Goal: Information Seeking & Learning: Check status

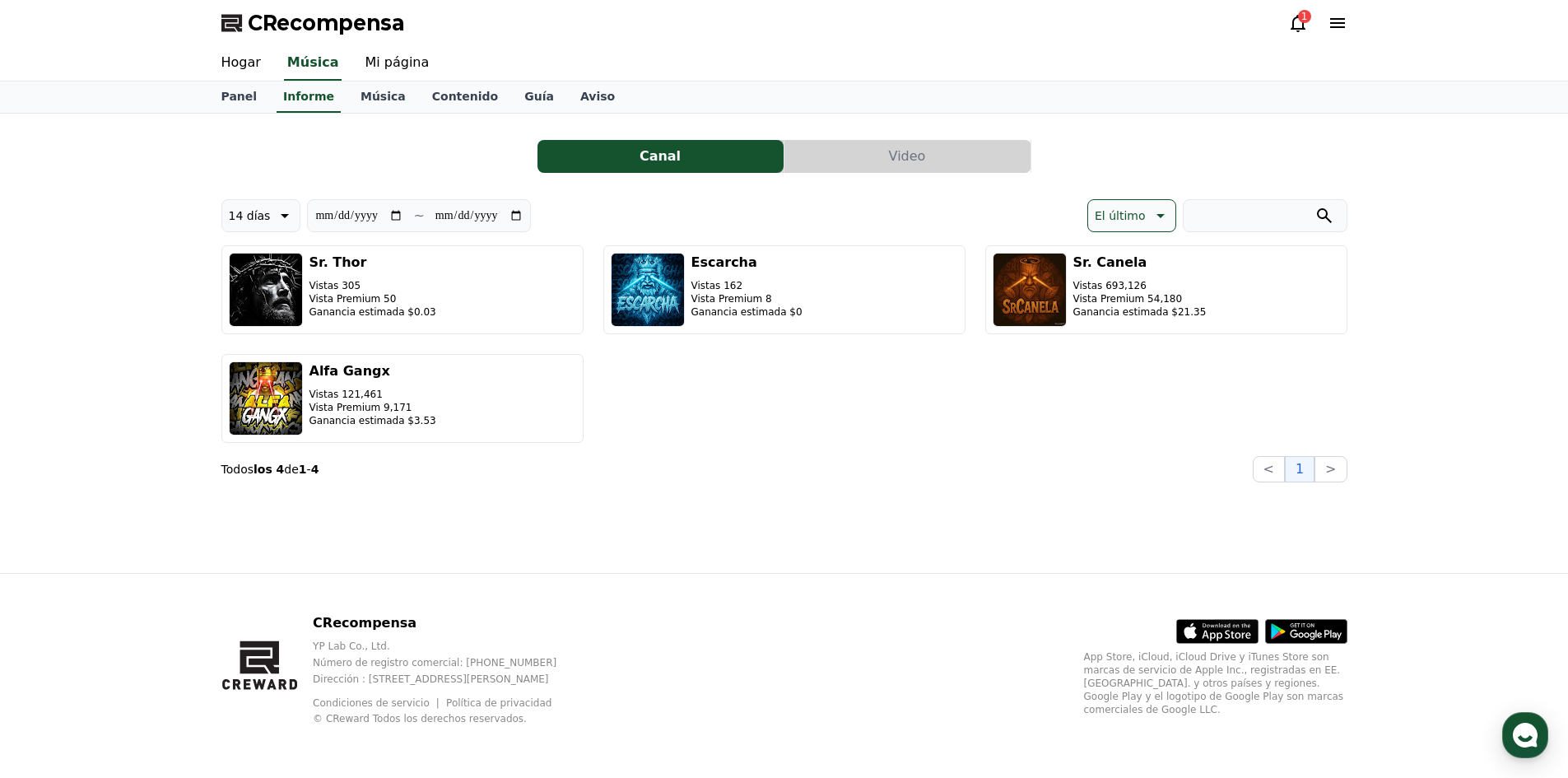
drag, startPoint x: 263, startPoint y: 147, endPoint x: 251, endPoint y: 125, distance: 25.1
click at [262, 147] on div "Canal Video" at bounding box center [784, 156] width 1126 height 33
click at [249, 66] on font "Hogar" at bounding box center [241, 62] width 39 height 15
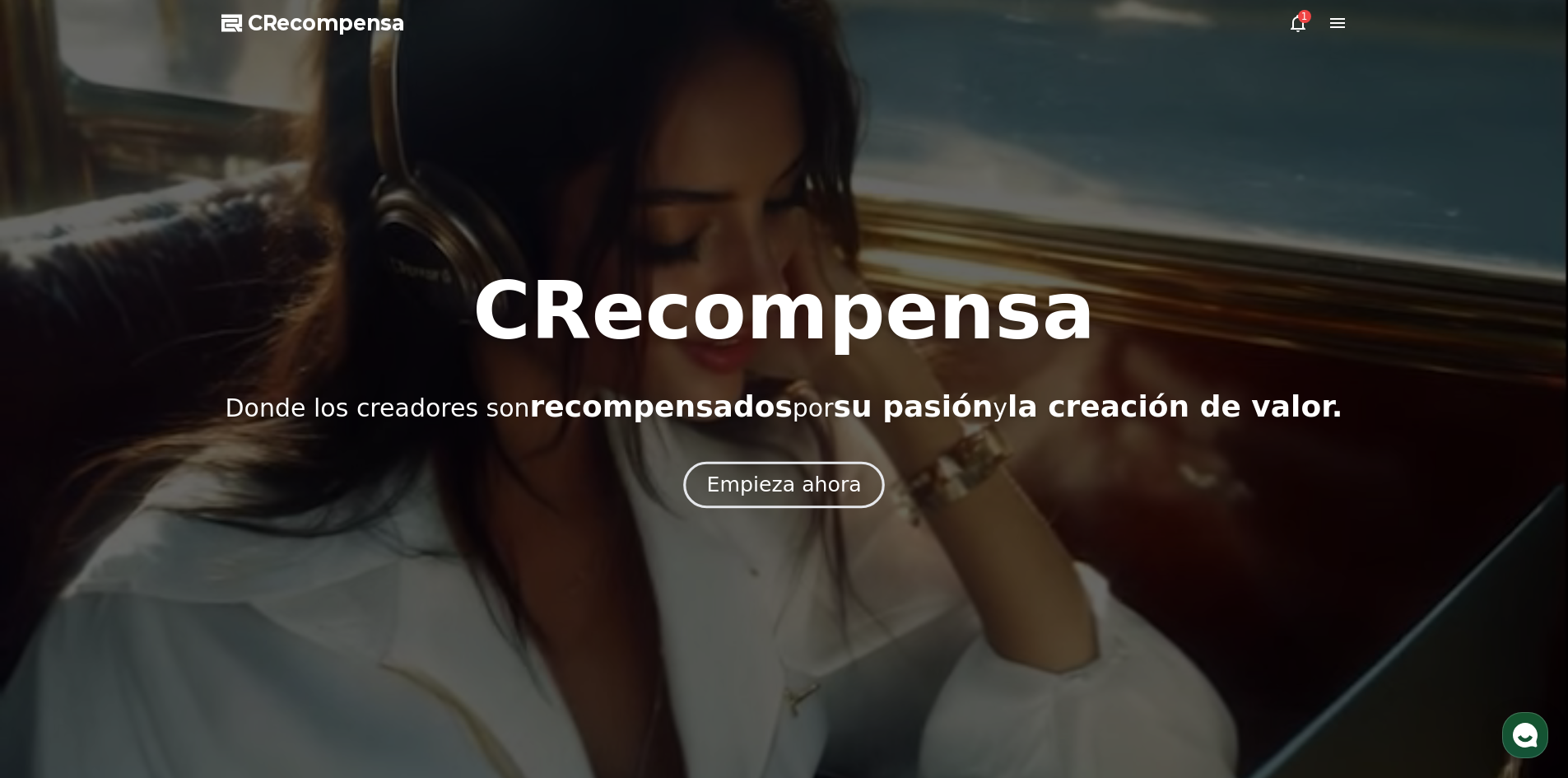
click at [733, 477] on font "Empieza ahora" at bounding box center [783, 484] width 155 height 24
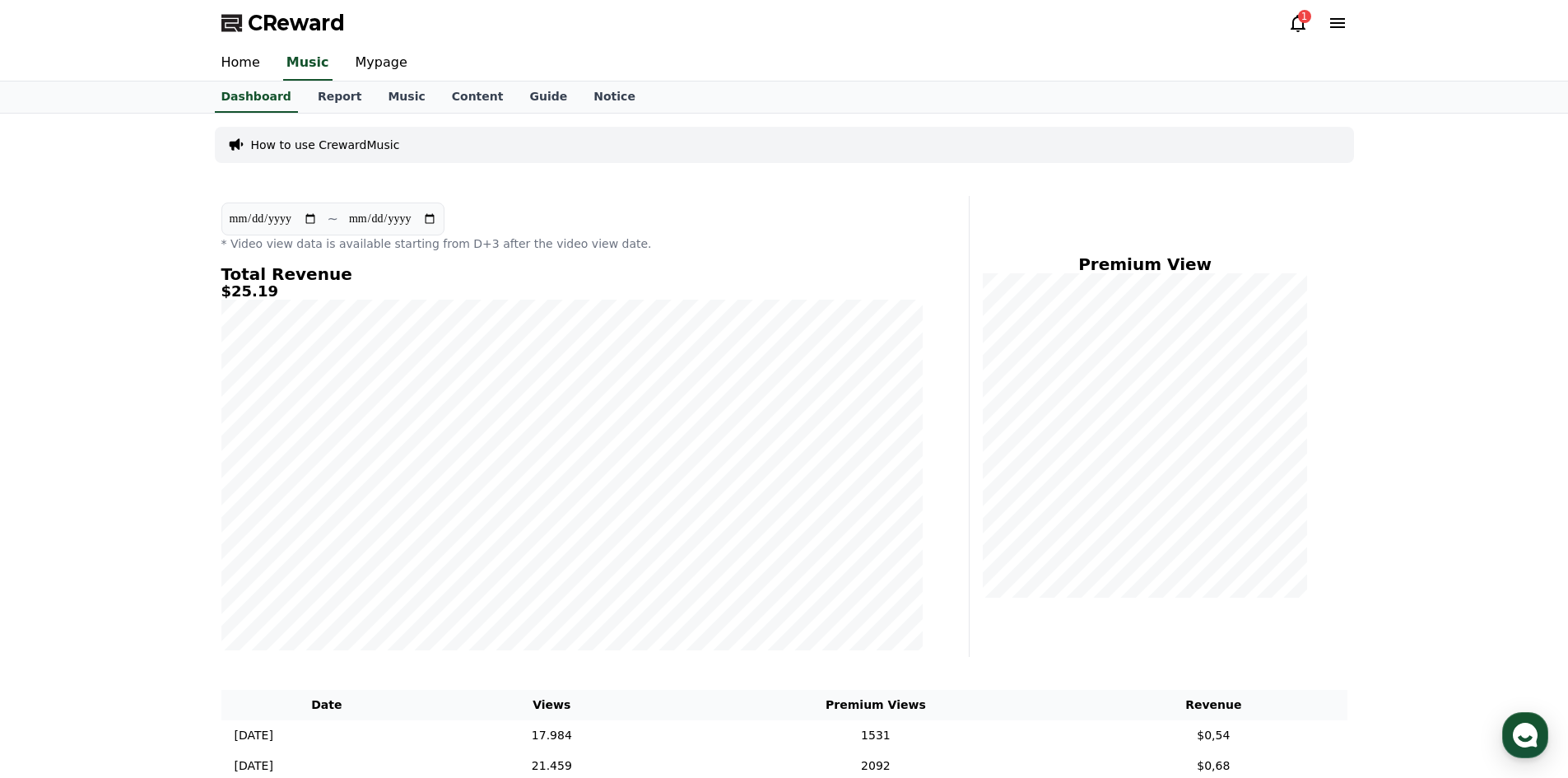
click at [1294, 23] on icon at bounding box center [1297, 22] width 20 height 20
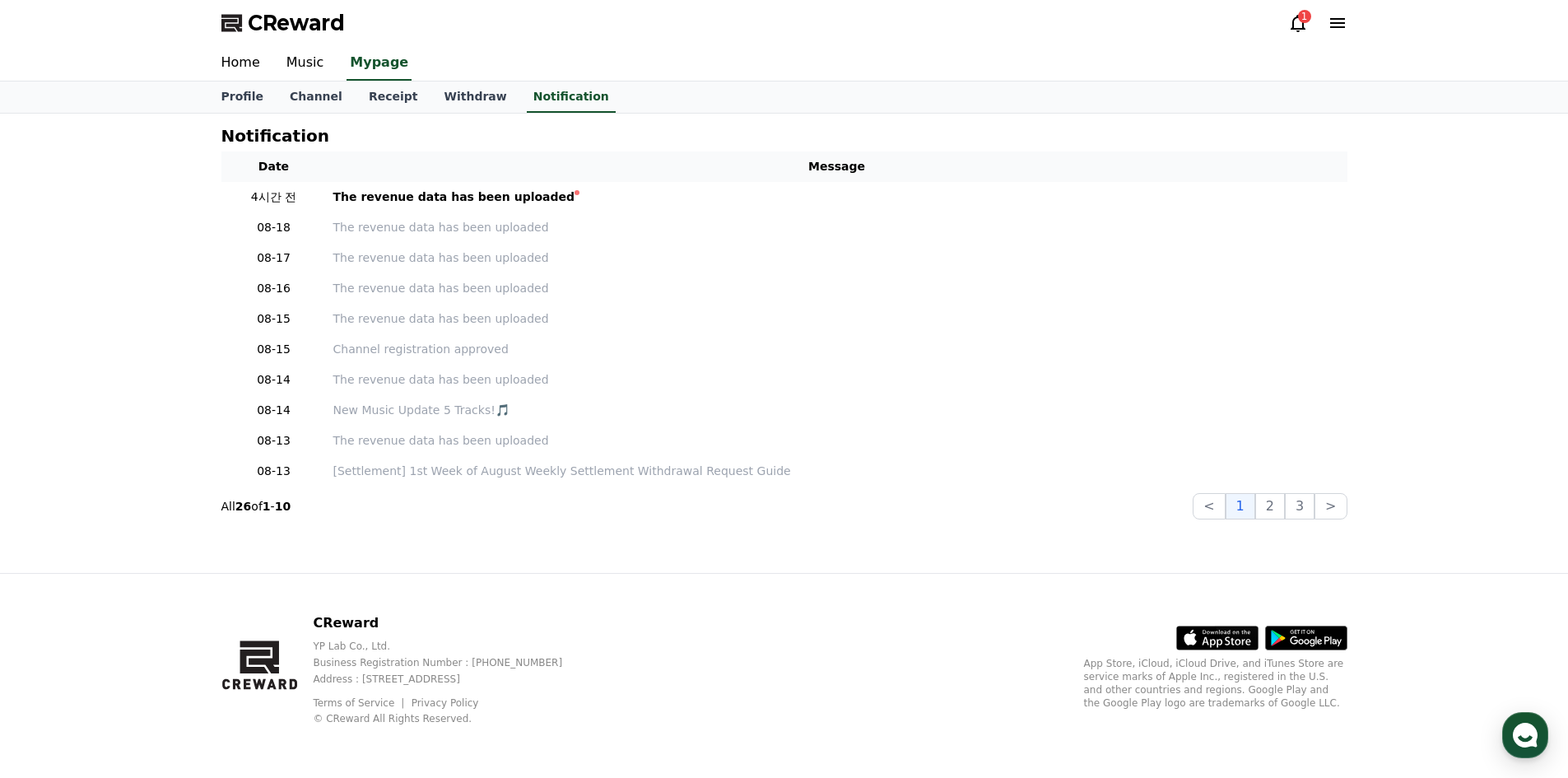
click at [1301, 25] on icon at bounding box center [1297, 22] width 20 height 20
click at [284, 95] on link "Channel" at bounding box center [316, 97] width 79 height 32
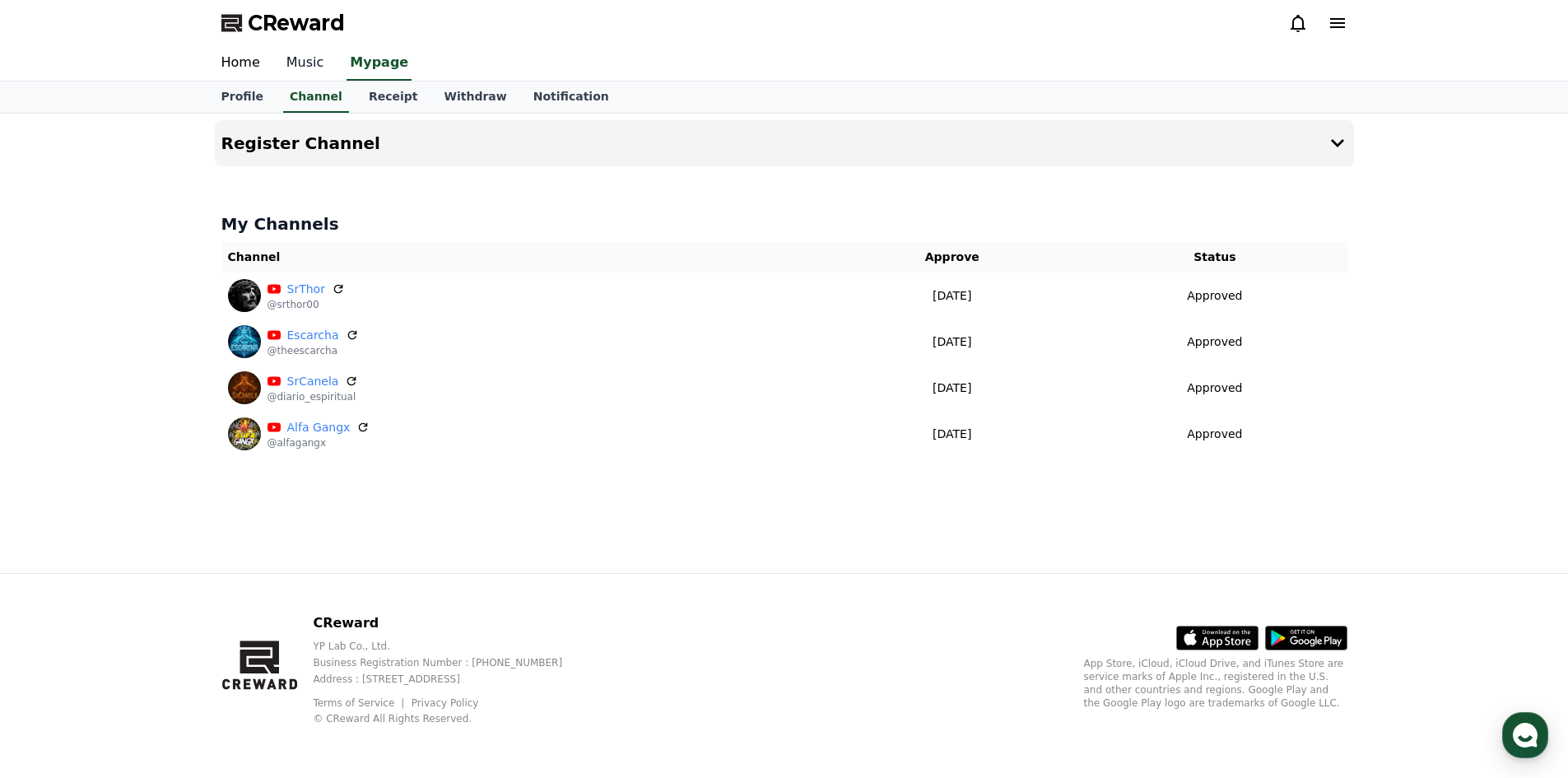
click at [321, 61] on link "Music" at bounding box center [305, 63] width 64 height 34
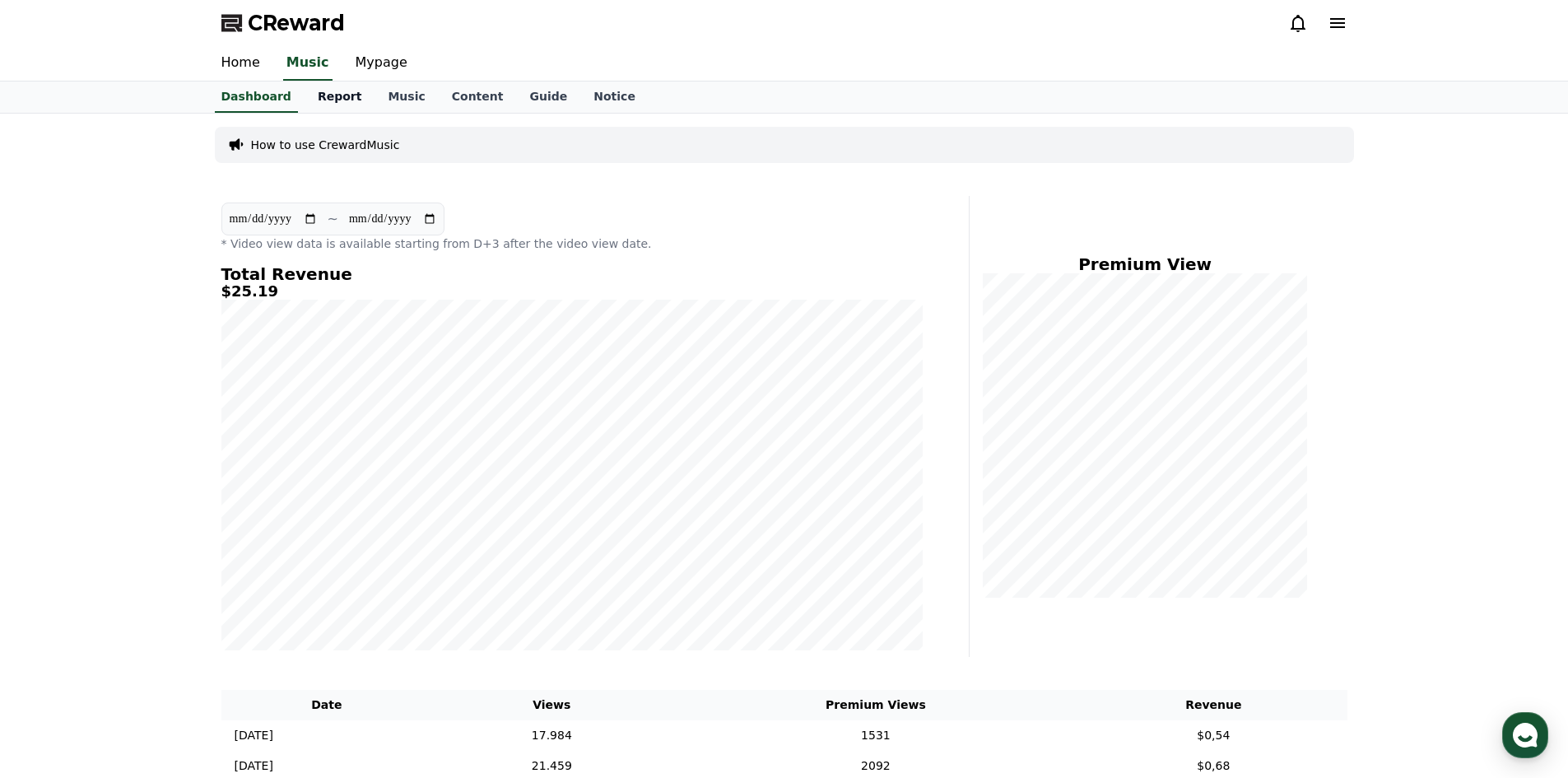
click at [326, 103] on link "Report" at bounding box center [340, 97] width 71 height 32
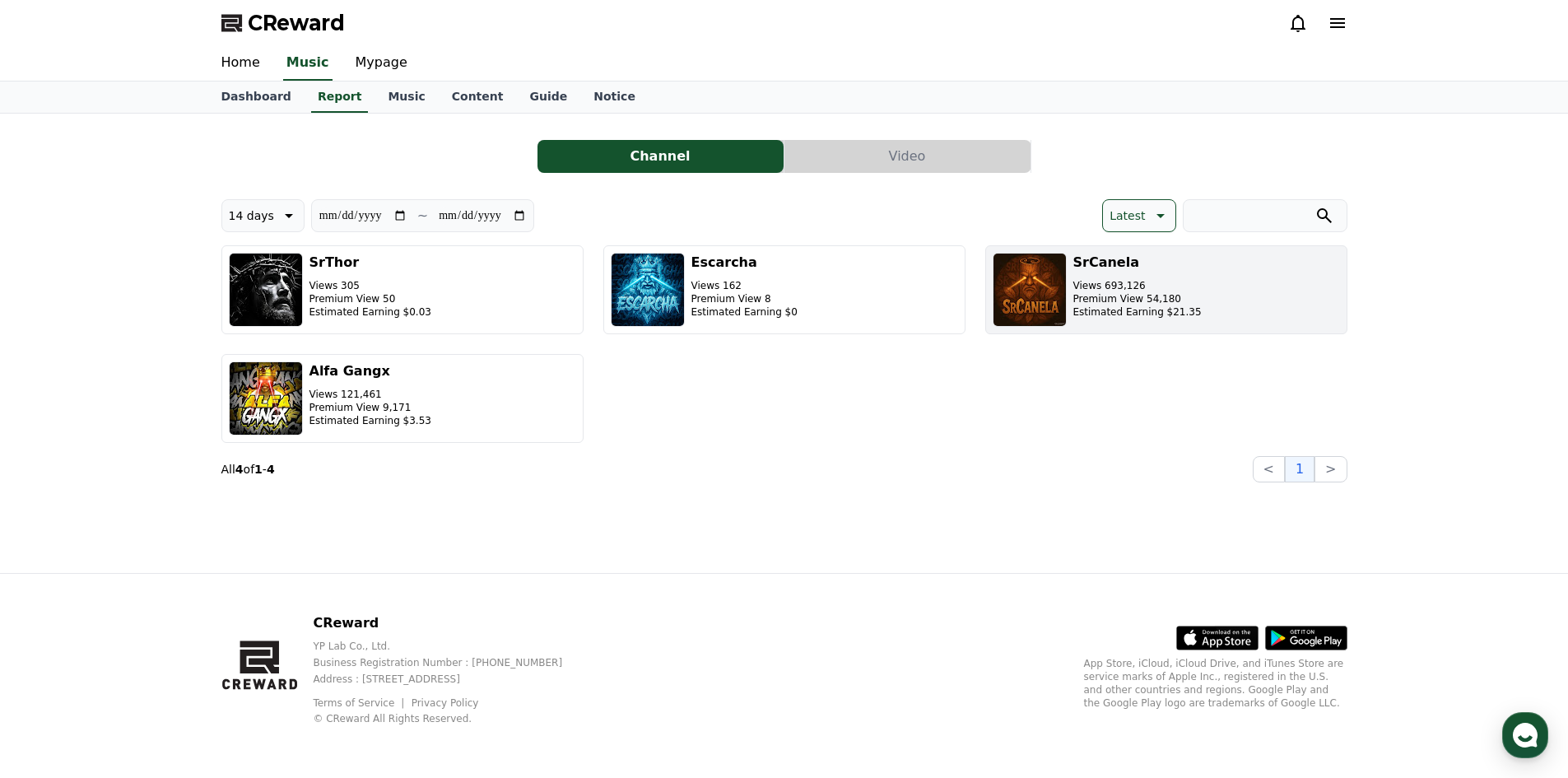
click at [1121, 284] on p "Views 693,126" at bounding box center [1138, 285] width 128 height 13
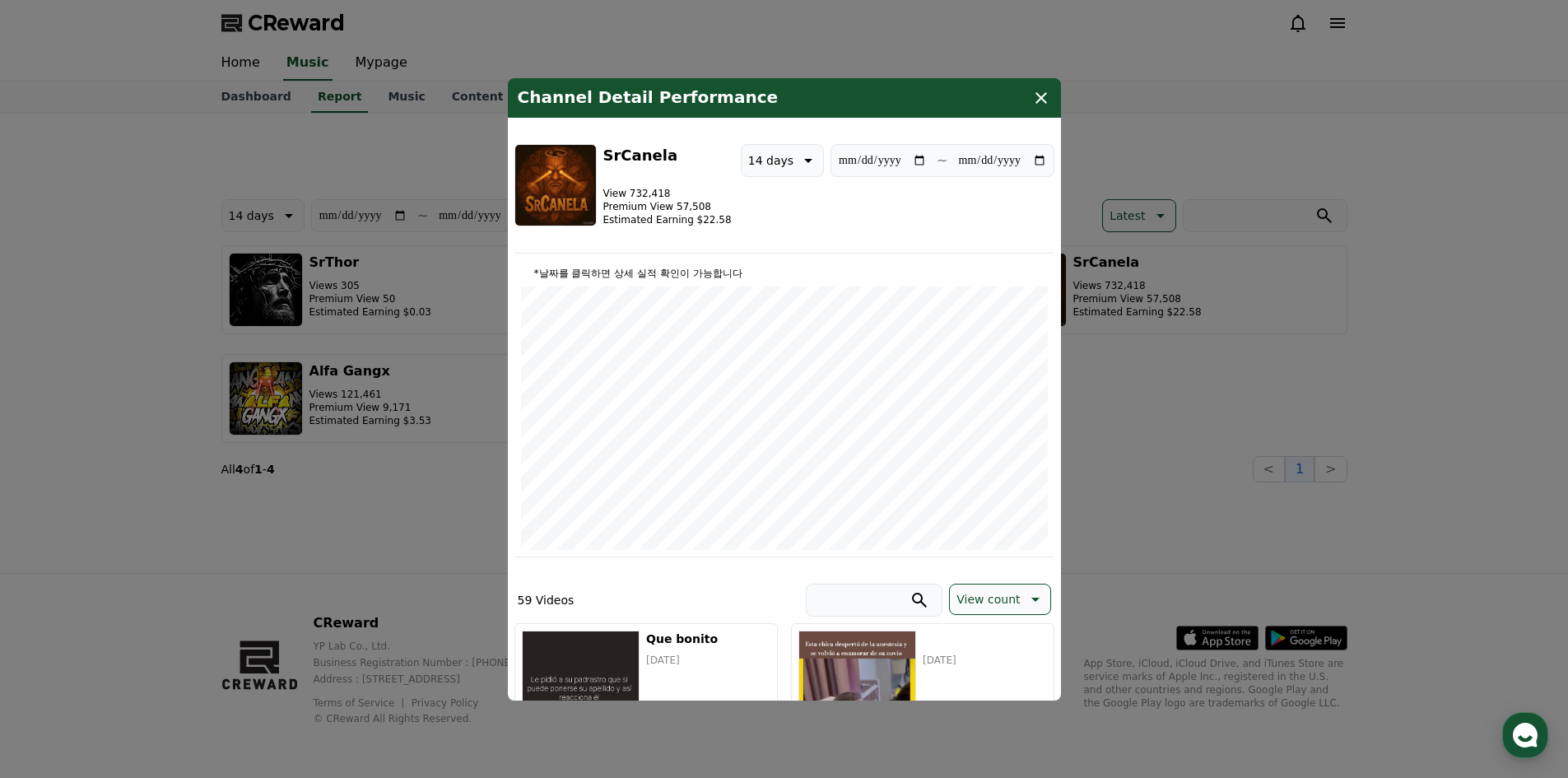
scroll to position [82, 0]
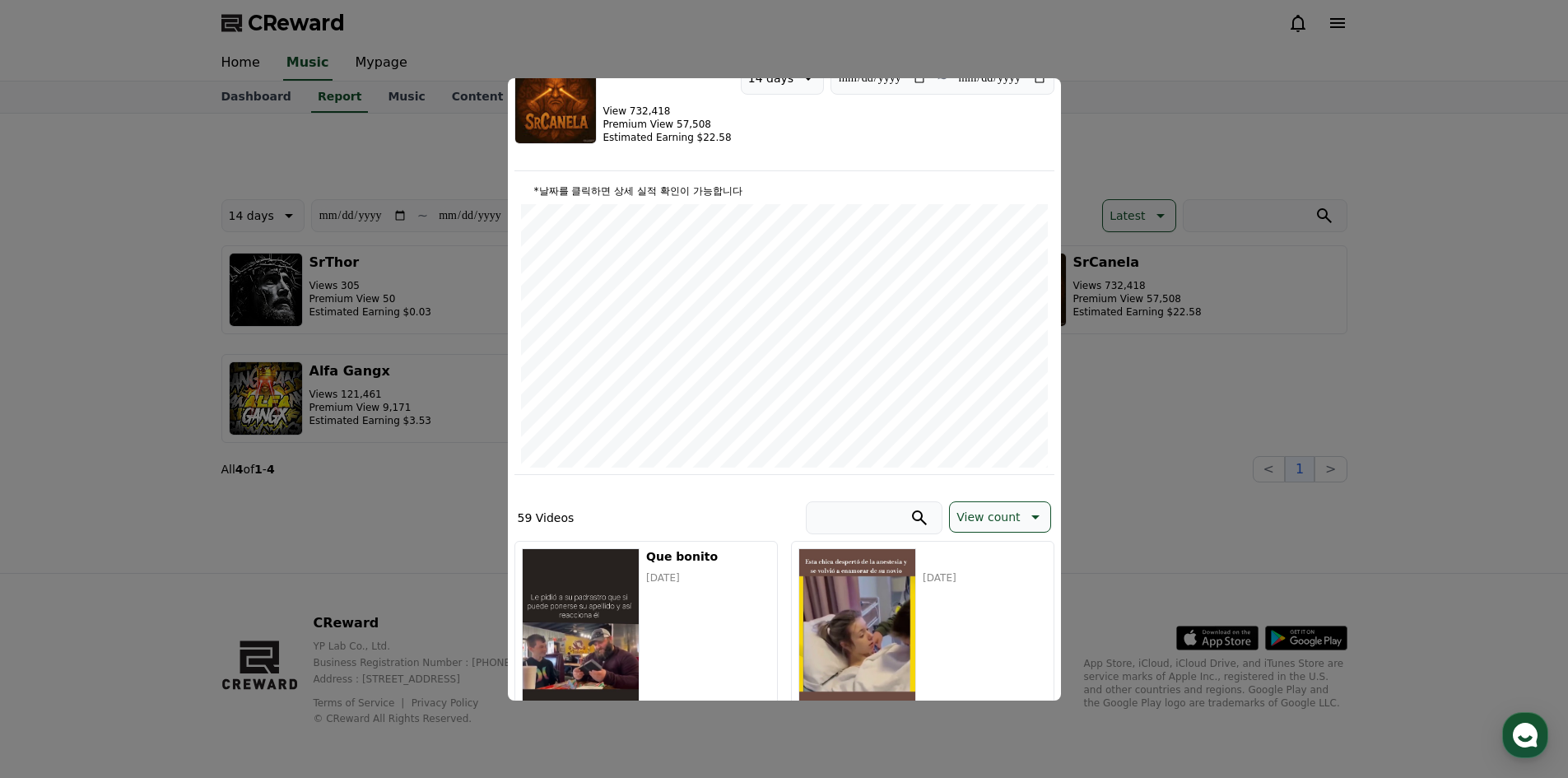
click at [306, 285] on button "close modal" at bounding box center [784, 389] width 1568 height 778
